Goal: Information Seeking & Learning: Learn about a topic

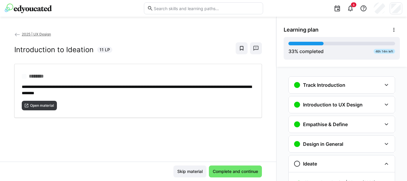
scroll to position [88, 0]
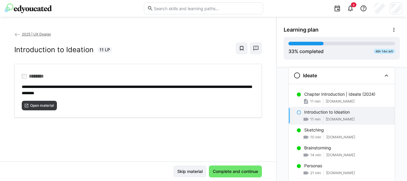
click at [17, 34] on eds-icon at bounding box center [17, 35] width 6 height 6
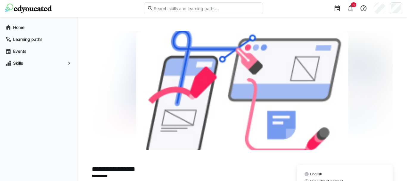
click at [17, 34] on div "Learning paths" at bounding box center [38, 39] width 73 height 12
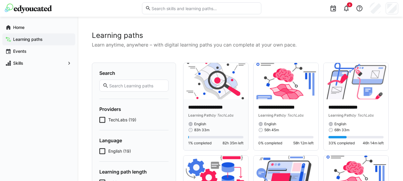
click at [226, 131] on div "83h 33m" at bounding box center [215, 130] width 55 height 5
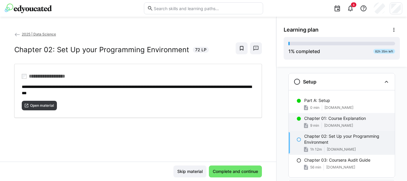
scroll to position [3, 0]
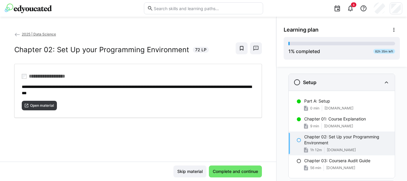
click at [383, 84] on eds-icon at bounding box center [386, 82] width 7 height 7
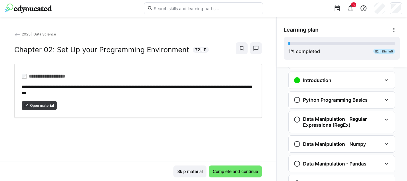
scroll to position [31, 0]
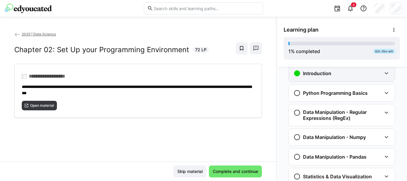
click at [383, 75] on eds-icon at bounding box center [386, 73] width 7 height 7
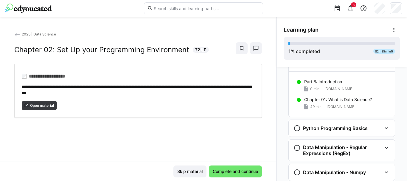
scroll to position [42, 0]
click at [343, 128] on h3 "Python Programming Basics" at bounding box center [335, 128] width 65 height 6
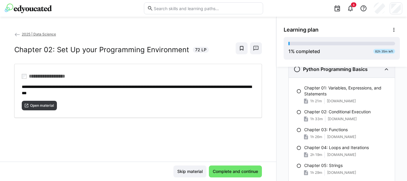
scroll to position [95, 0]
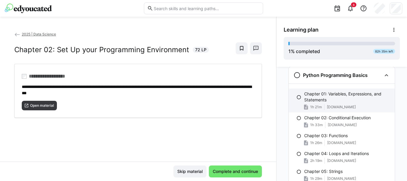
click at [346, 95] on p "Chapter 01: Variables, Expressions, and Statements" at bounding box center [348, 97] width 86 height 12
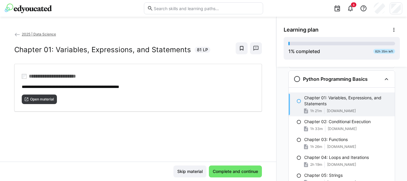
scroll to position [88, 0]
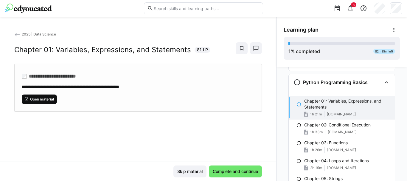
click at [44, 99] on span "Open material" at bounding box center [42, 99] width 25 height 5
